Goal: Find specific page/section: Find specific page/section

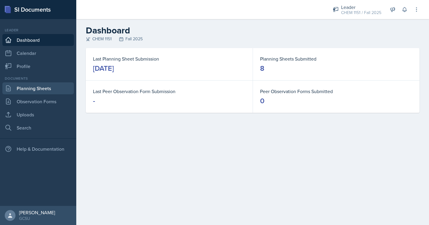
click at [48, 86] on link "Planning Sheets" at bounding box center [38, 88] width 72 height 12
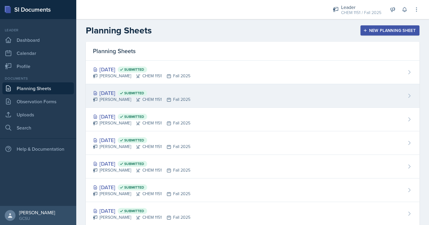
click at [209, 94] on div "[DATE] Submitted [PERSON_NAME] CHEM 1151 Fall 2025" at bounding box center [253, 96] width 334 height 24
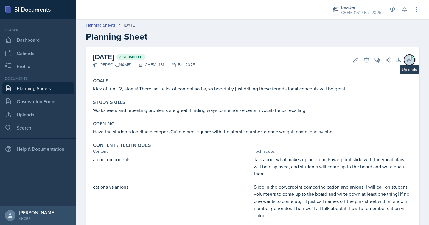
click at [409, 60] on icon at bounding box center [409, 60] width 6 height 6
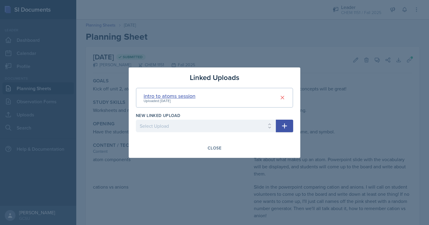
click at [162, 97] on div "intro to atoms session" at bounding box center [170, 96] width 52 height 8
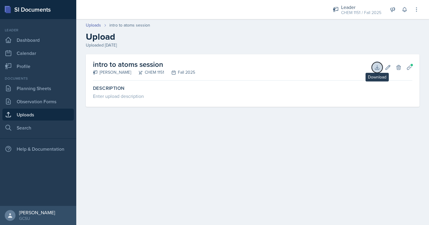
click at [378, 65] on icon at bounding box center [377, 67] width 6 height 6
